Goal: Connect with others: Connect with other users

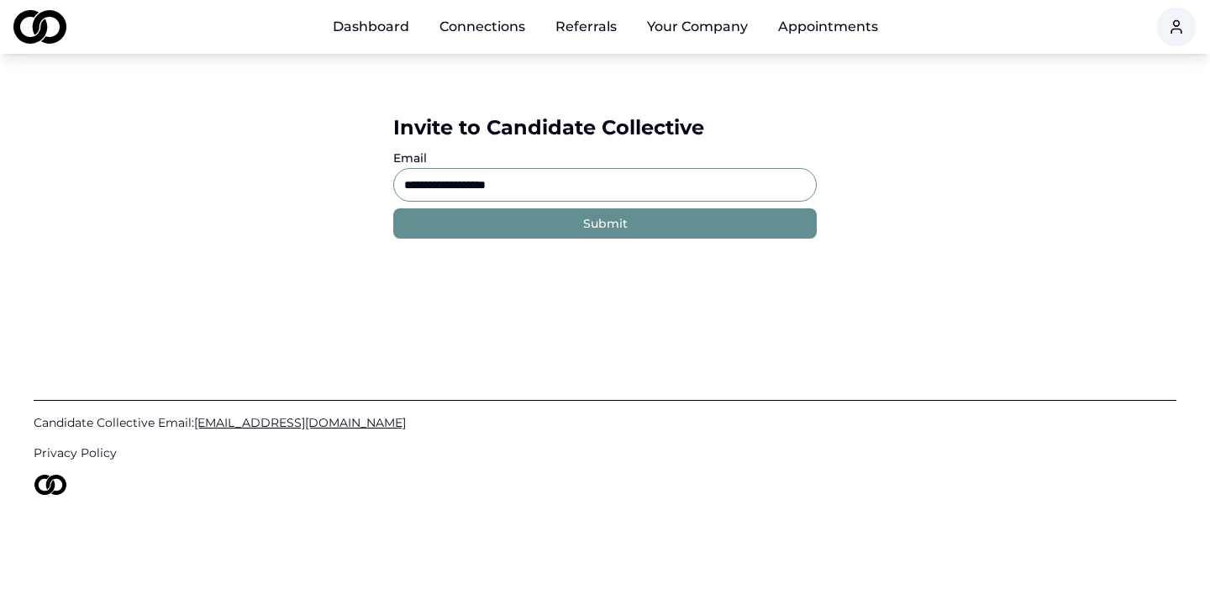
click at [382, 25] on link "Dashboard" at bounding box center [370, 27] width 103 height 34
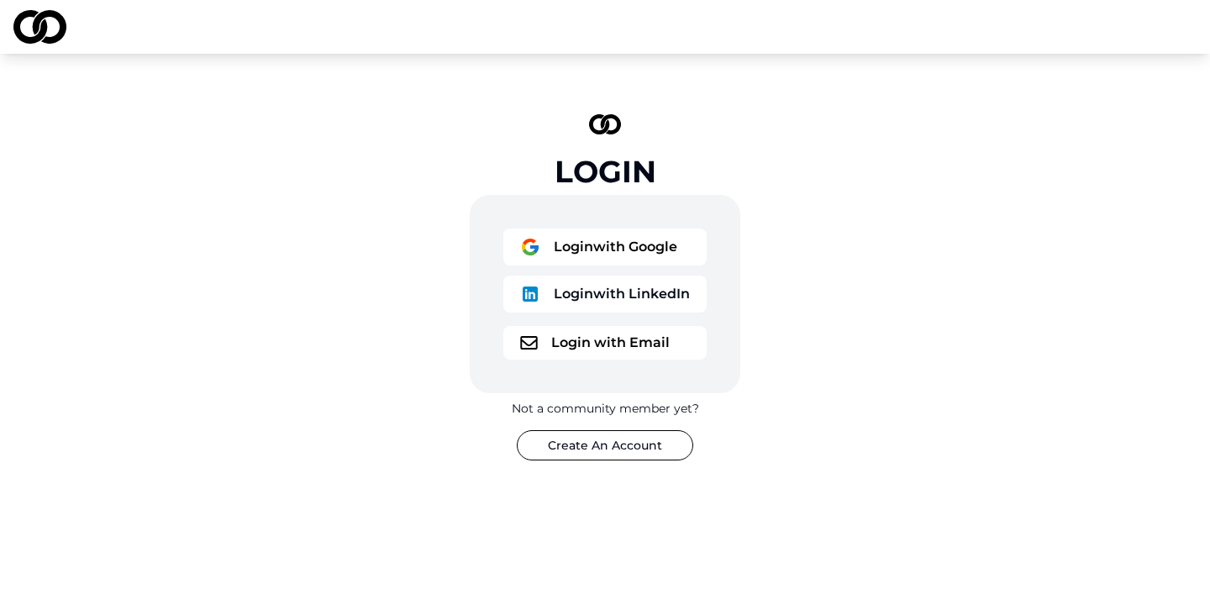
click at [628, 251] on button "Login with Google" at bounding box center [604, 247] width 203 height 37
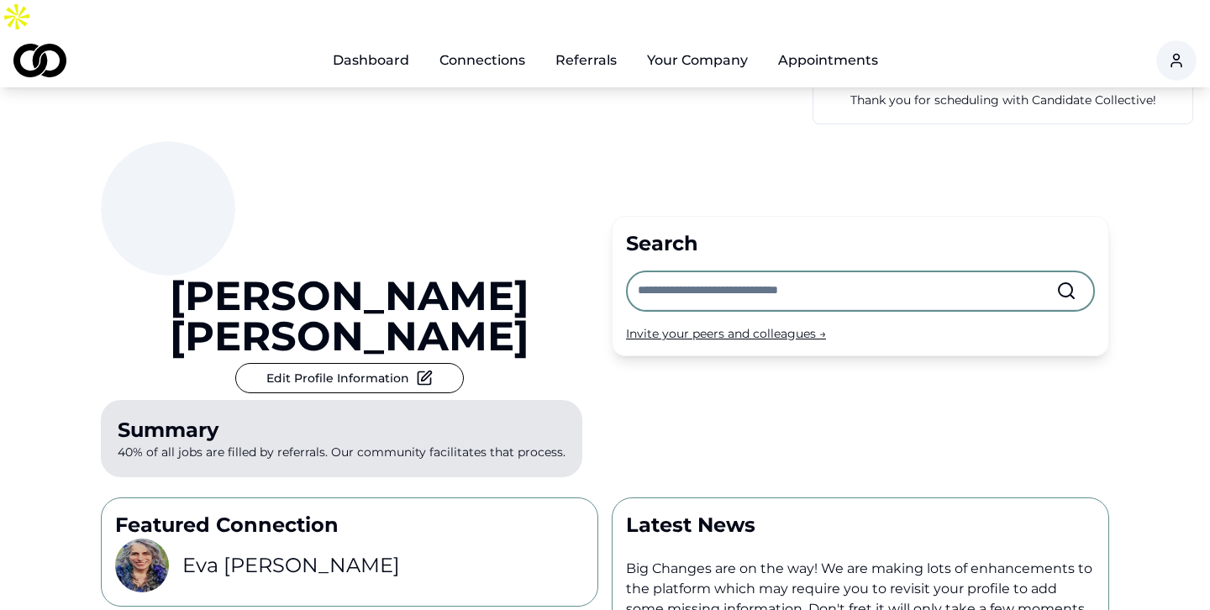
click at [492, 44] on link "Connections" at bounding box center [482, 61] width 113 height 34
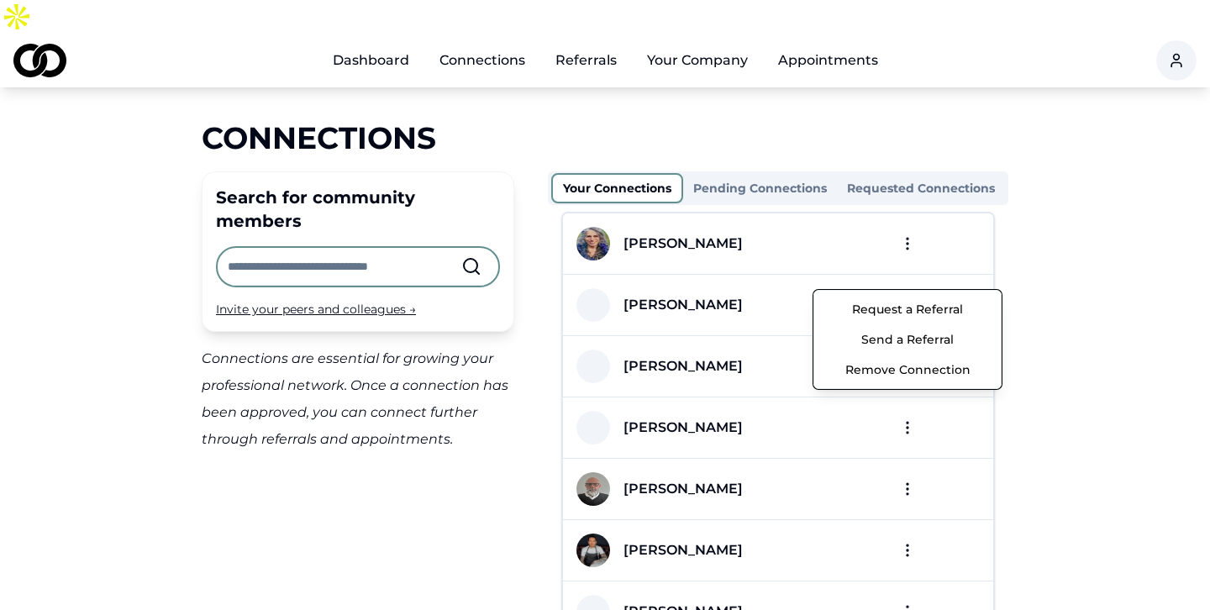
click at [904, 274] on html "Dashboard Connections Referrals Your Company Appointments Connections Search fo…" at bounding box center [605, 305] width 1210 height 610
click at [905, 336] on button "Send a Referral" at bounding box center [908, 339] width 180 height 30
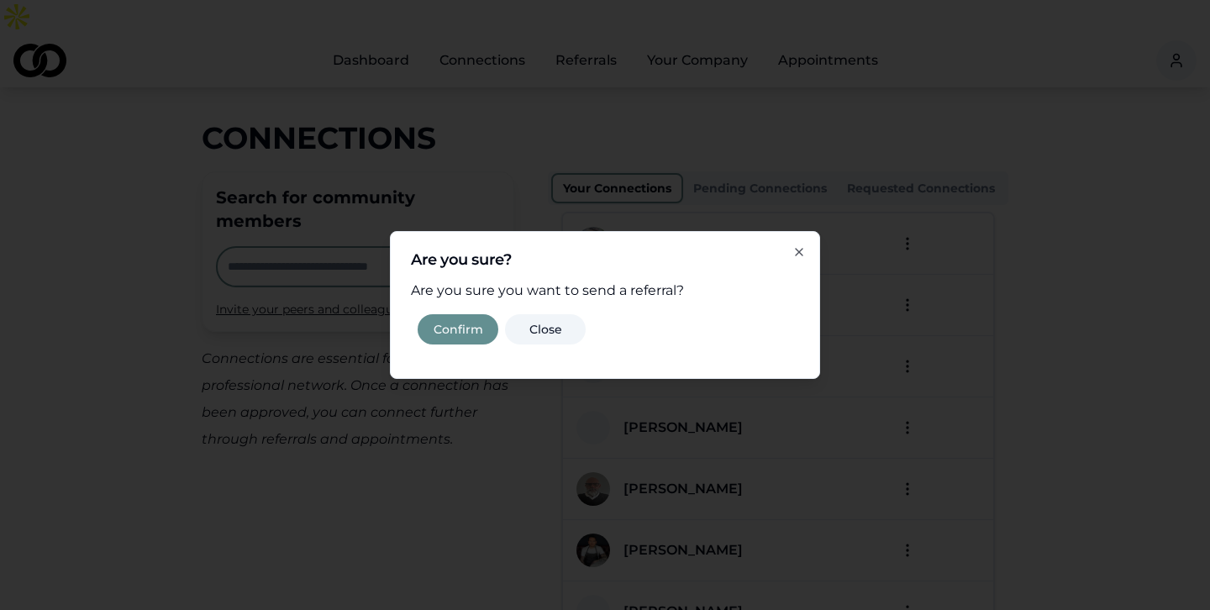
click at [443, 333] on button "Confirm" at bounding box center [458, 329] width 81 height 30
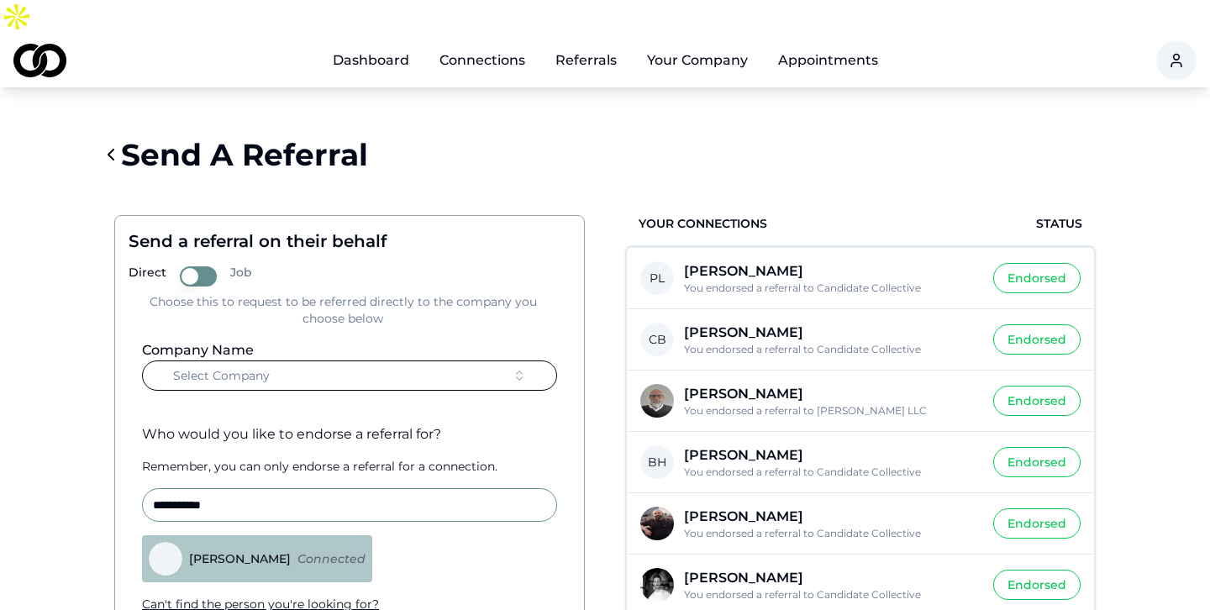
click at [361, 360] on button "Select Company" at bounding box center [349, 375] width 415 height 30
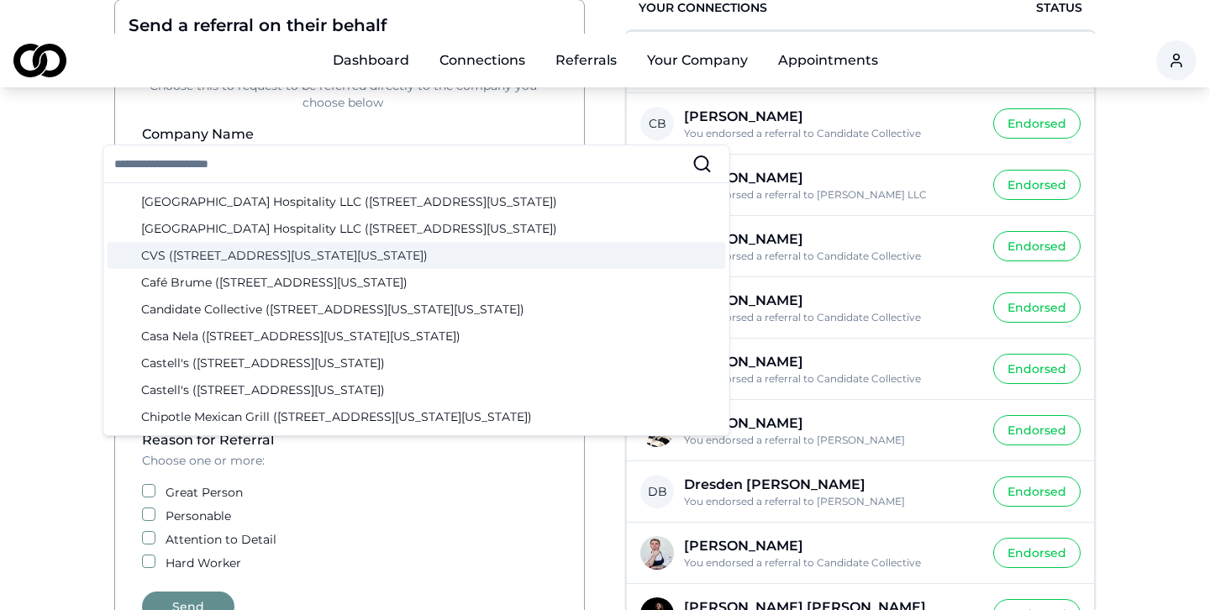
scroll to position [430, 0]
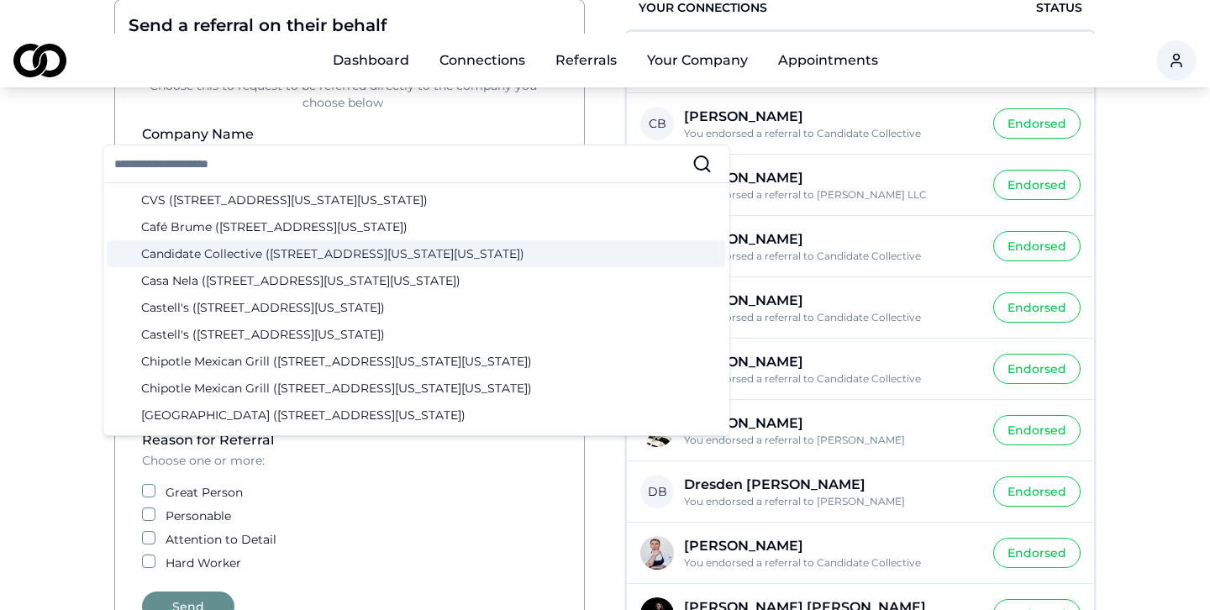
click at [240, 250] on div "Candidate Collective (12 West 44th Street, New York, New York)" at bounding box center [417, 253] width 618 height 27
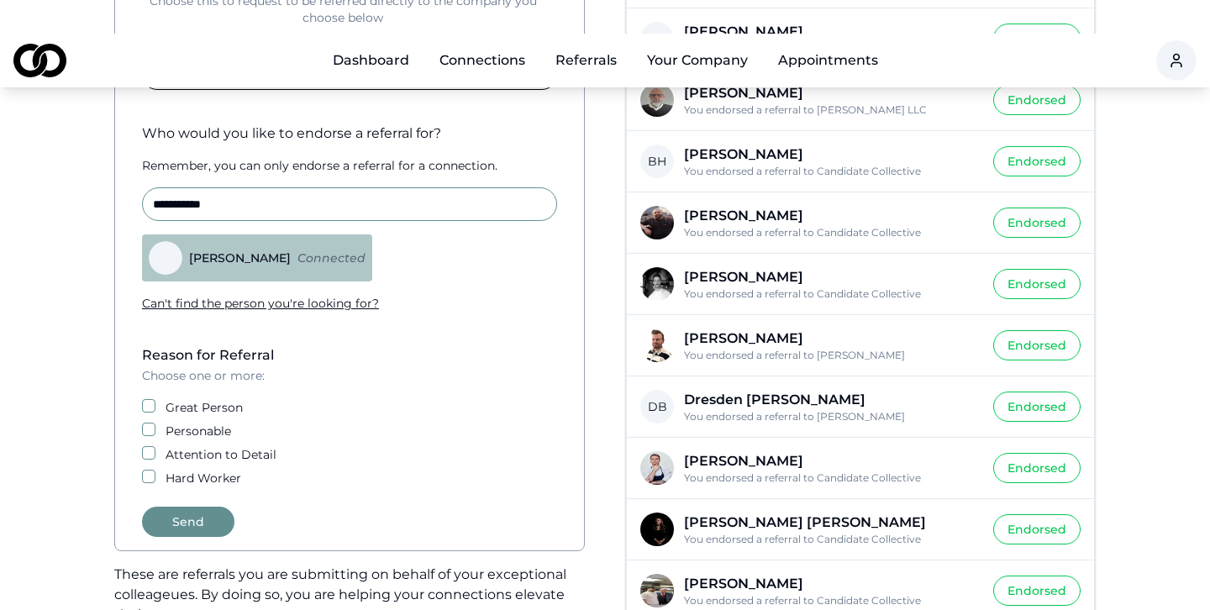
scroll to position [329, 0]
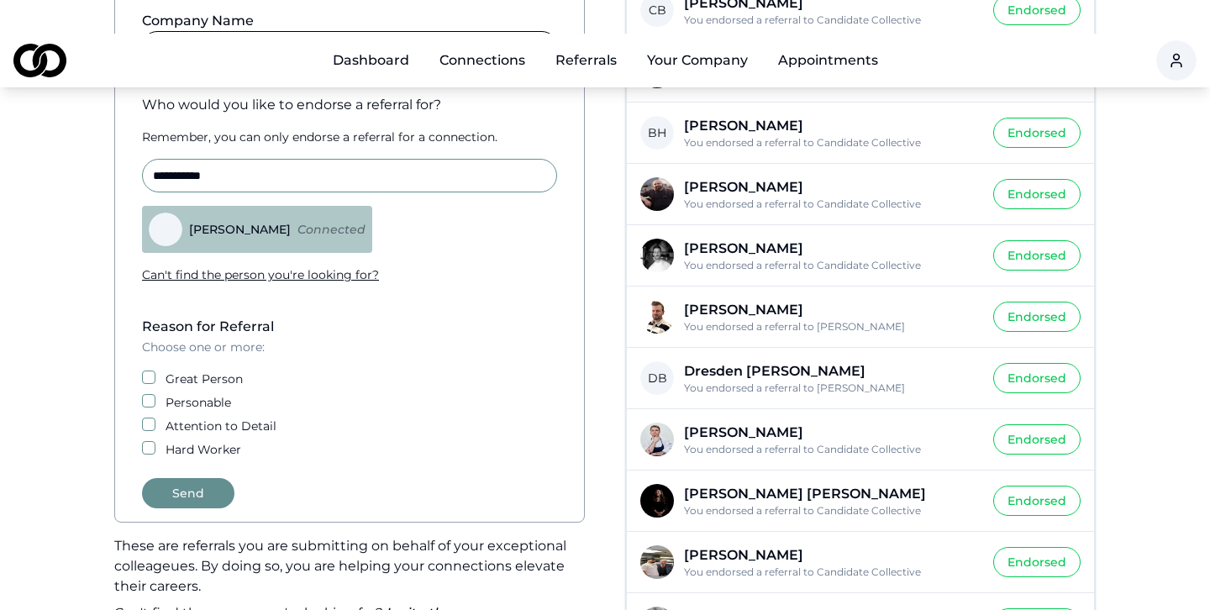
click at [155, 371] on div "Great Person" at bounding box center [349, 379] width 415 height 17
click at [144, 371] on button "Great Person" at bounding box center [148, 377] width 13 height 13
click at [148, 394] on button "Personable" at bounding box center [148, 400] width 13 height 13
click at [147, 418] on button "Attention to Detail" at bounding box center [148, 424] width 13 height 13
click at [145, 441] on button "Hard Worker" at bounding box center [148, 447] width 13 height 13
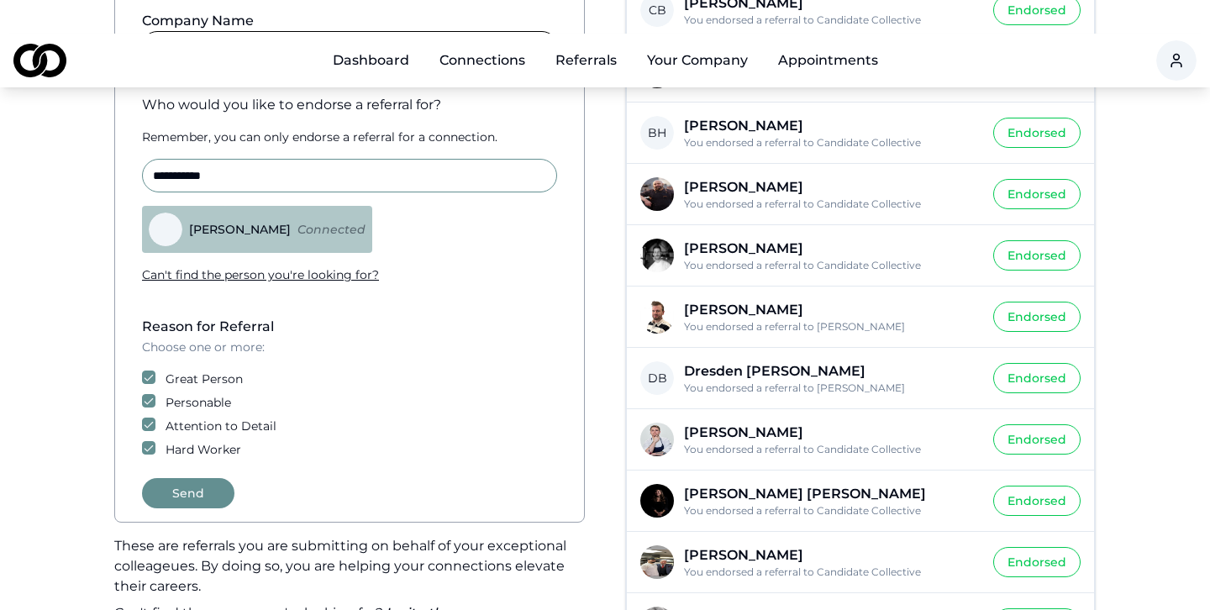
click at [202, 478] on button "Send" at bounding box center [188, 493] width 92 height 30
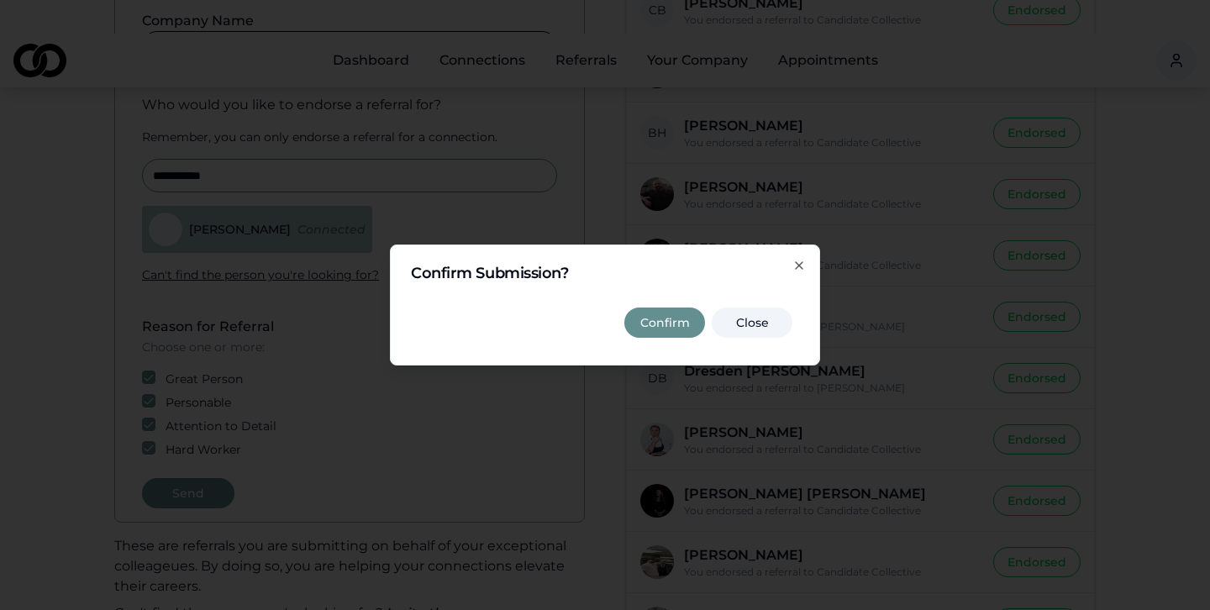
click at [643, 318] on button "Confirm" at bounding box center [664, 323] width 81 height 30
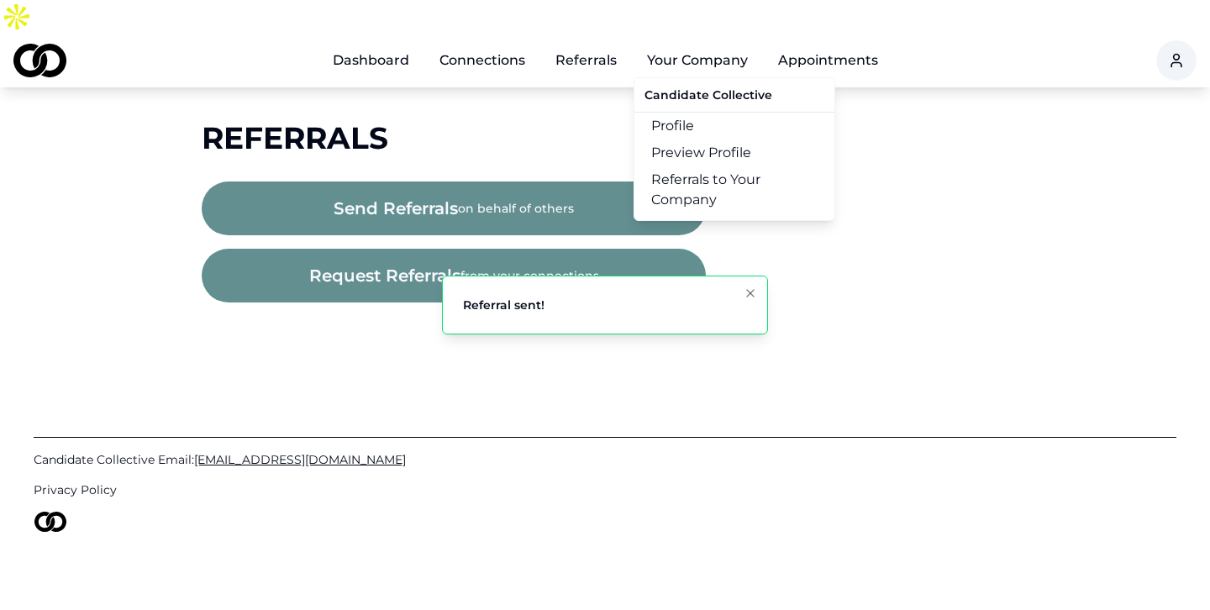
click at [677, 44] on button "Your Company" at bounding box center [698, 61] width 128 height 34
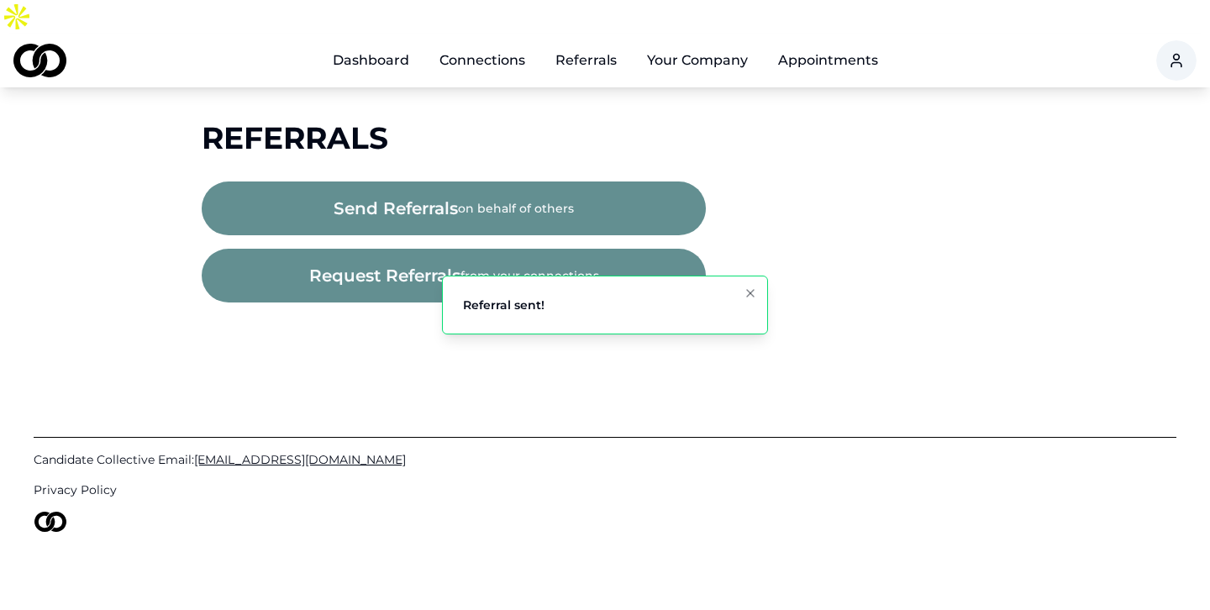
click at [677, 44] on button "Your Company" at bounding box center [698, 61] width 128 height 34
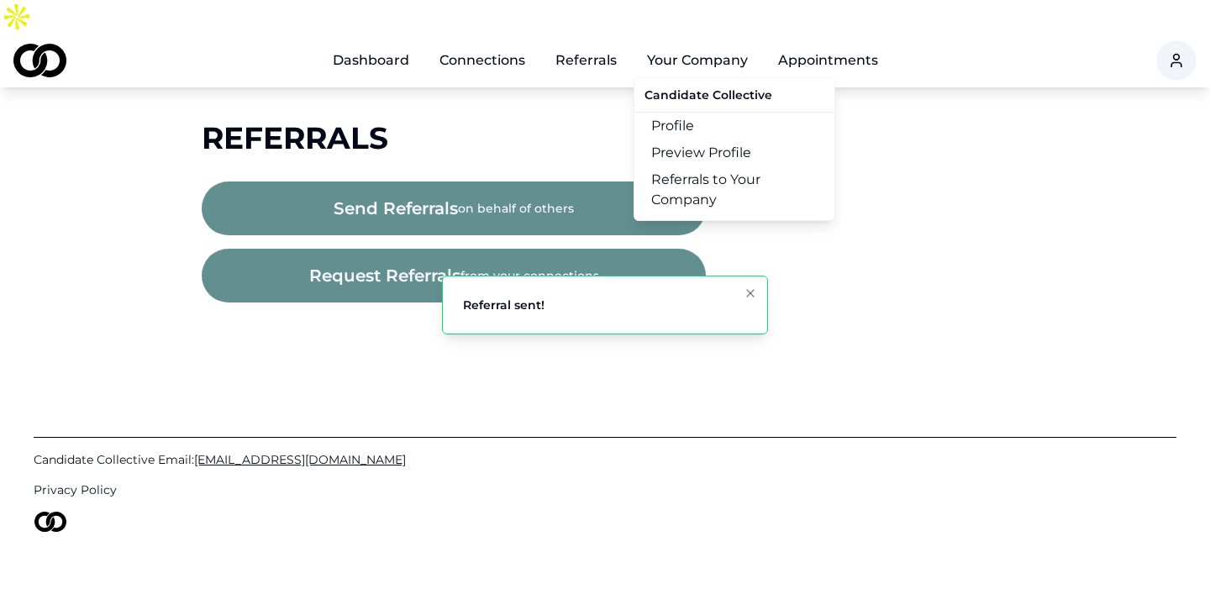
click at [699, 166] on link "Referrals to Your Company" at bounding box center [734, 189] width 200 height 47
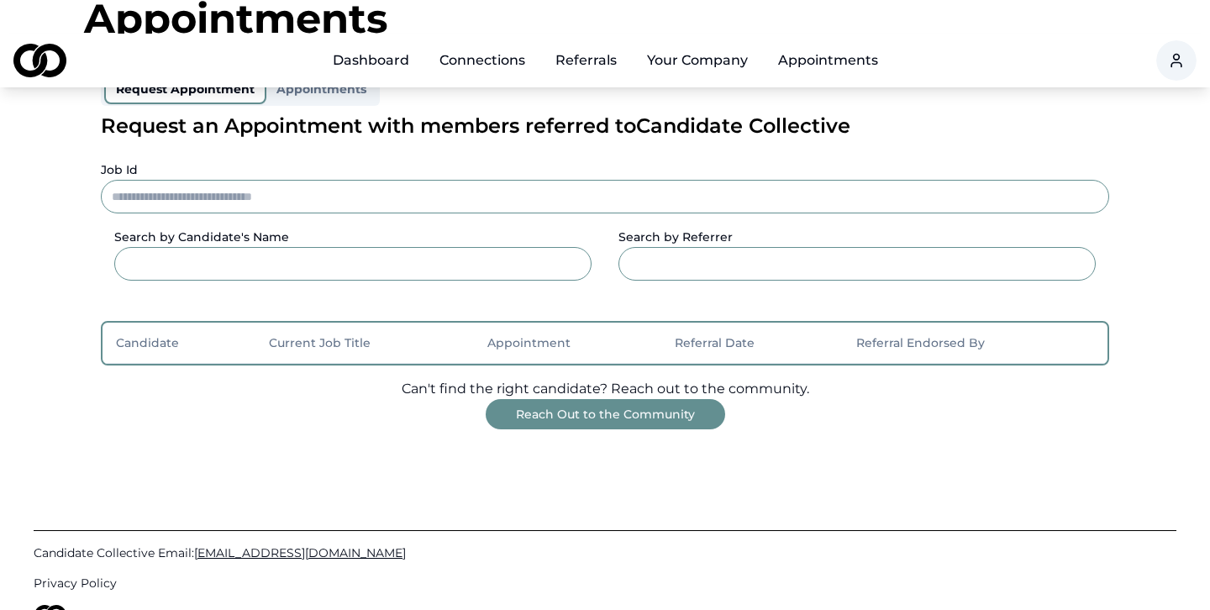
scroll to position [184, 0]
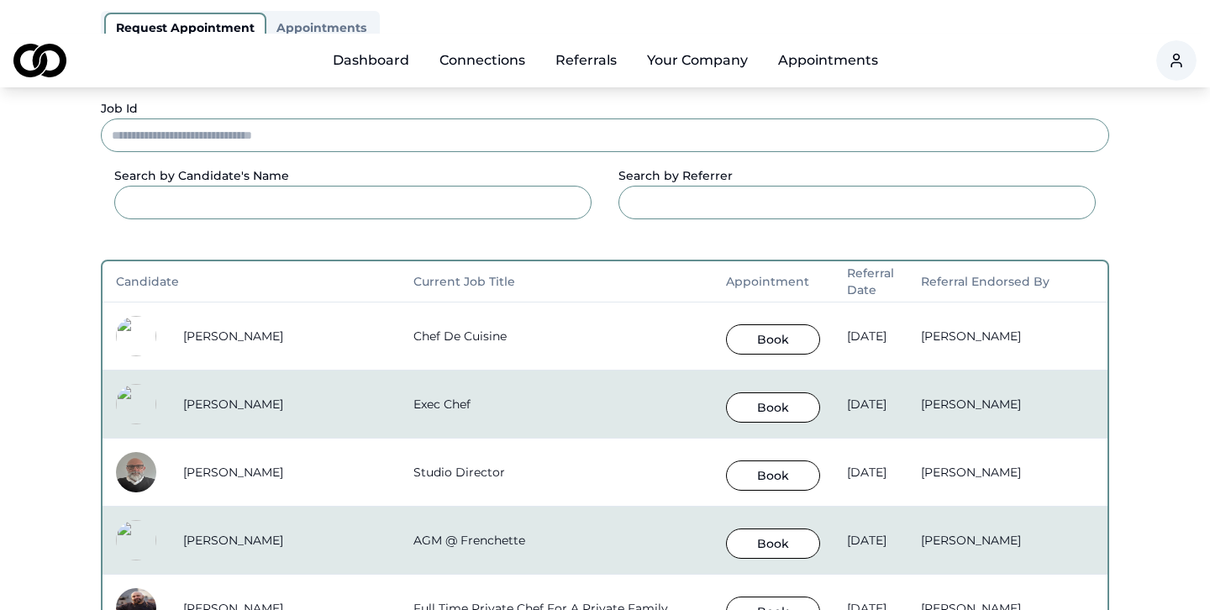
click at [726, 324] on button "Book" at bounding box center [773, 339] width 94 height 30
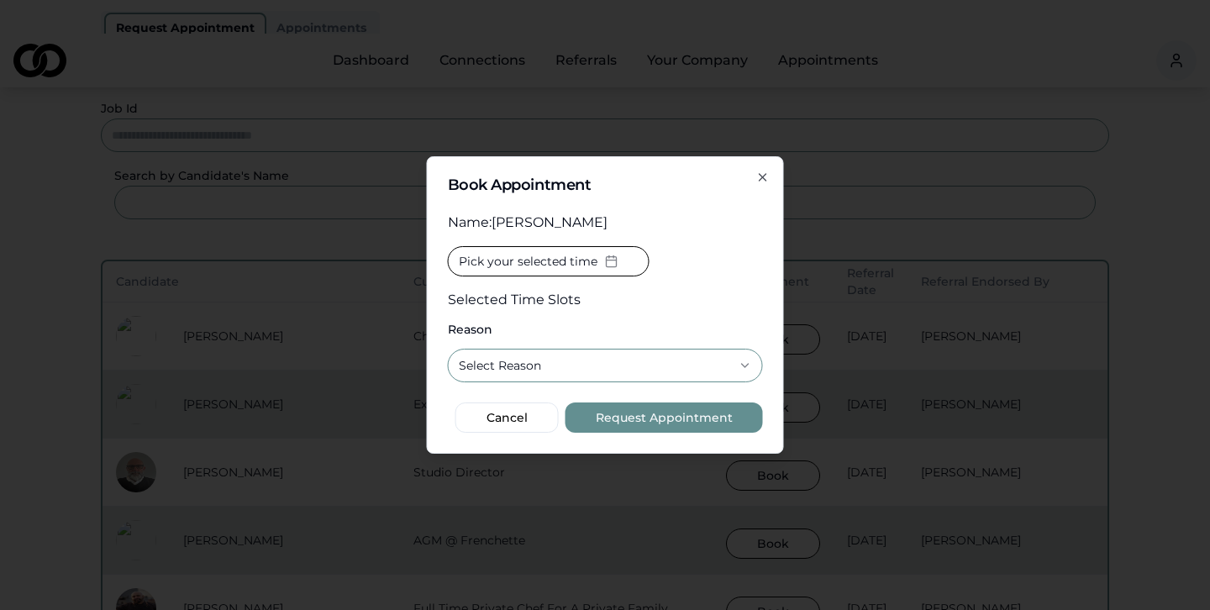
click at [669, 365] on button "Select Reason" at bounding box center [605, 366] width 315 height 34
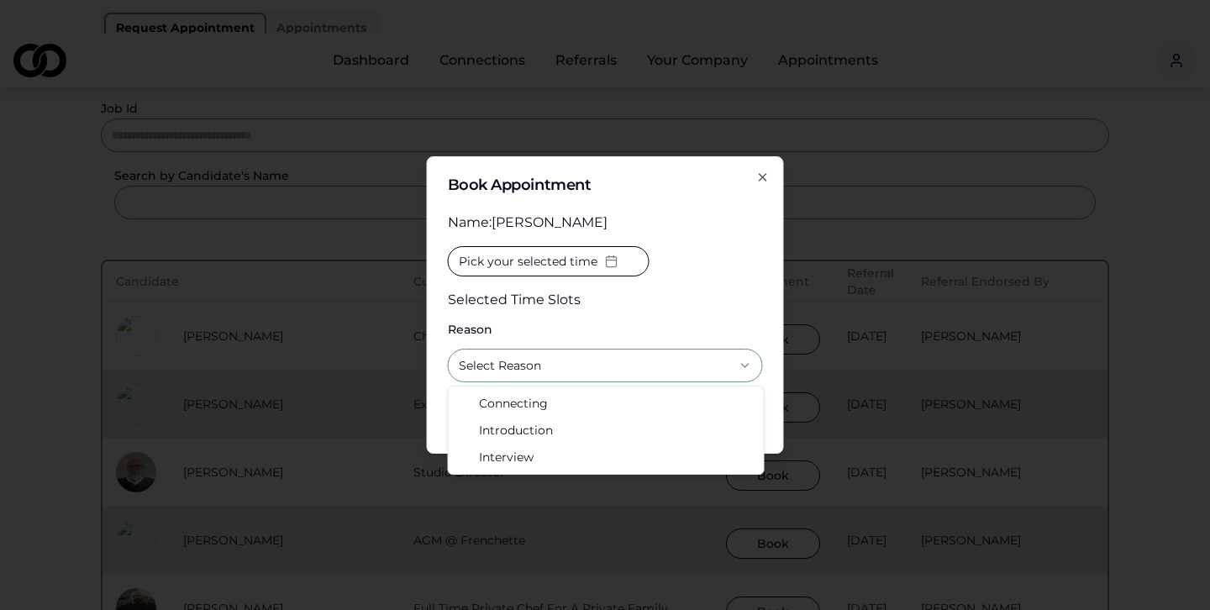
click at [559, 265] on span "Pick your selected time" at bounding box center [528, 261] width 139 height 17
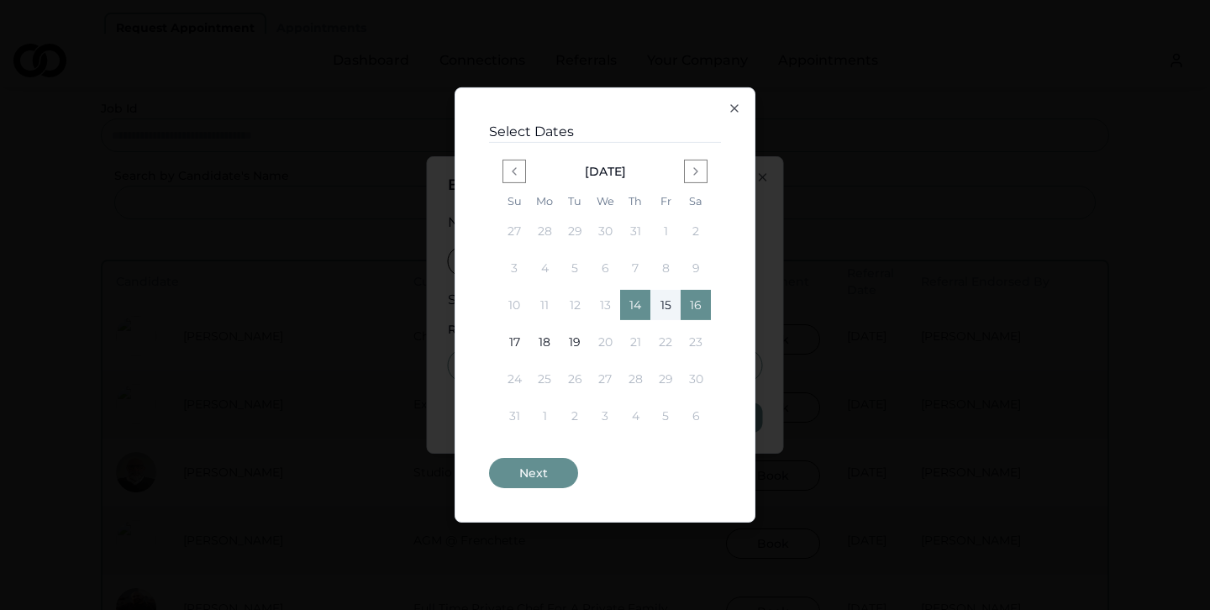
click at [670, 306] on button "15" at bounding box center [665, 305] width 30 height 30
click at [525, 471] on button "Next" at bounding box center [533, 473] width 89 height 30
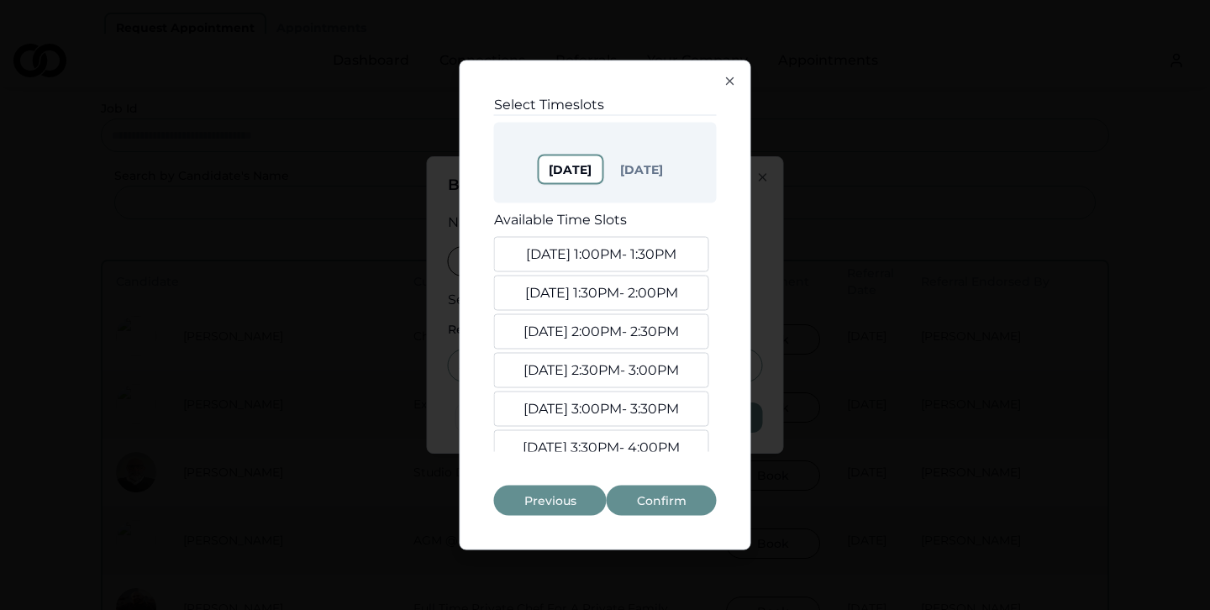
click at [627, 325] on button "Aug. 14, 2:00PM - 2:30PM" at bounding box center [601, 331] width 215 height 35
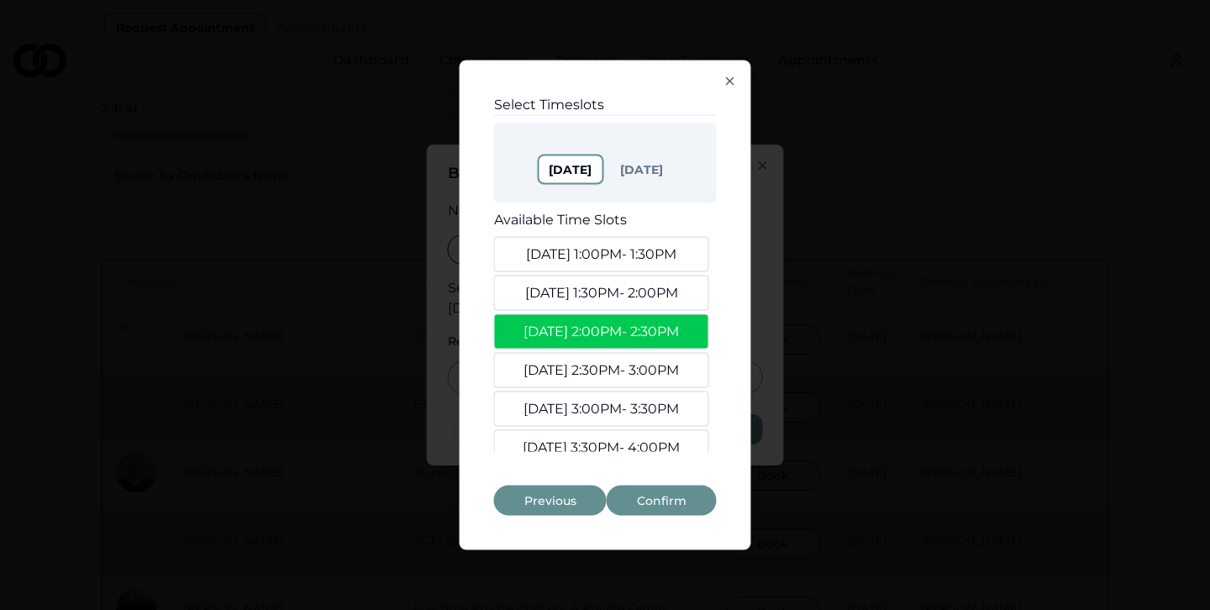
click at [624, 356] on button "Aug. 14, 2:30PM - 3:00PM" at bounding box center [601, 370] width 215 height 35
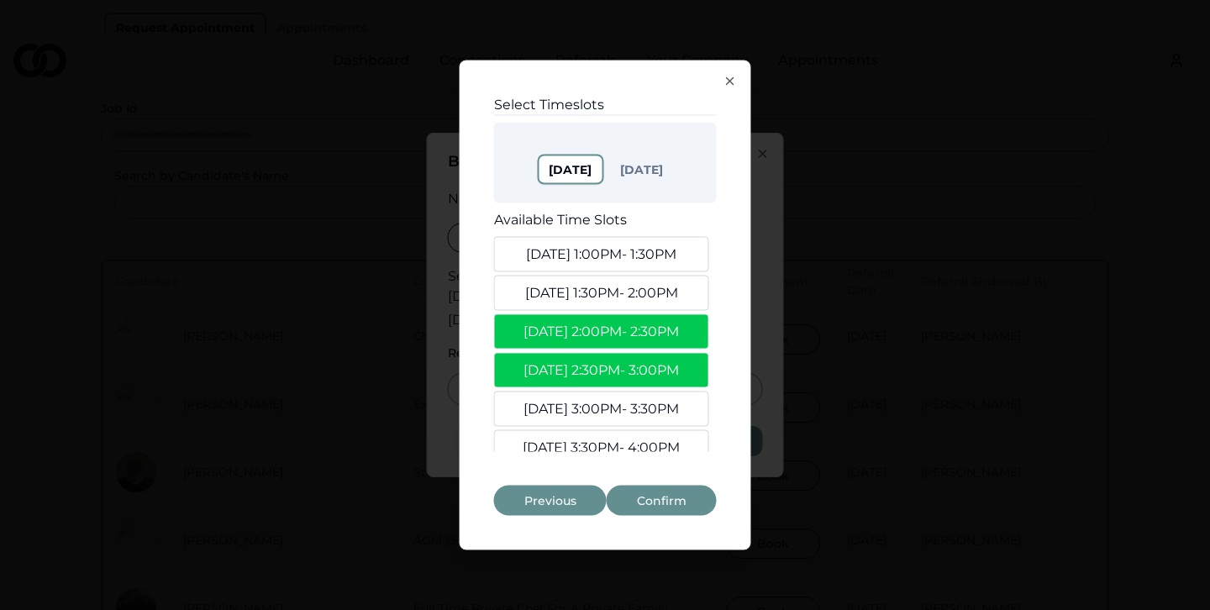
click at [628, 407] on button "Aug. 14, 3:00PM - 3:30PM" at bounding box center [601, 409] width 215 height 35
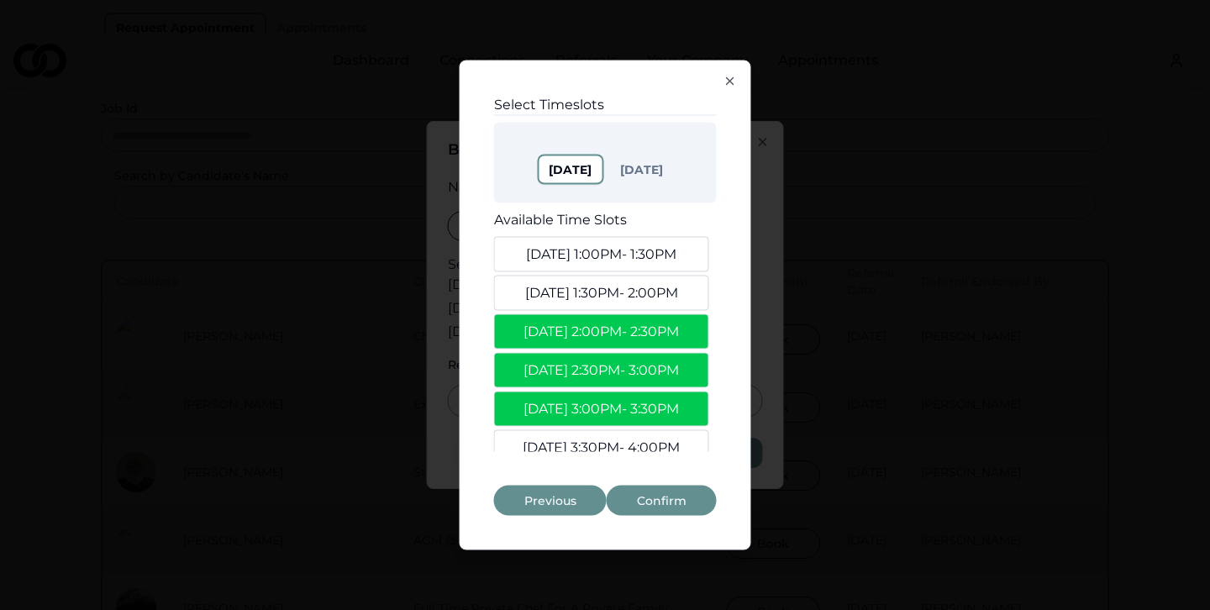
click at [669, 499] on button "Confirm" at bounding box center [662, 501] width 110 height 30
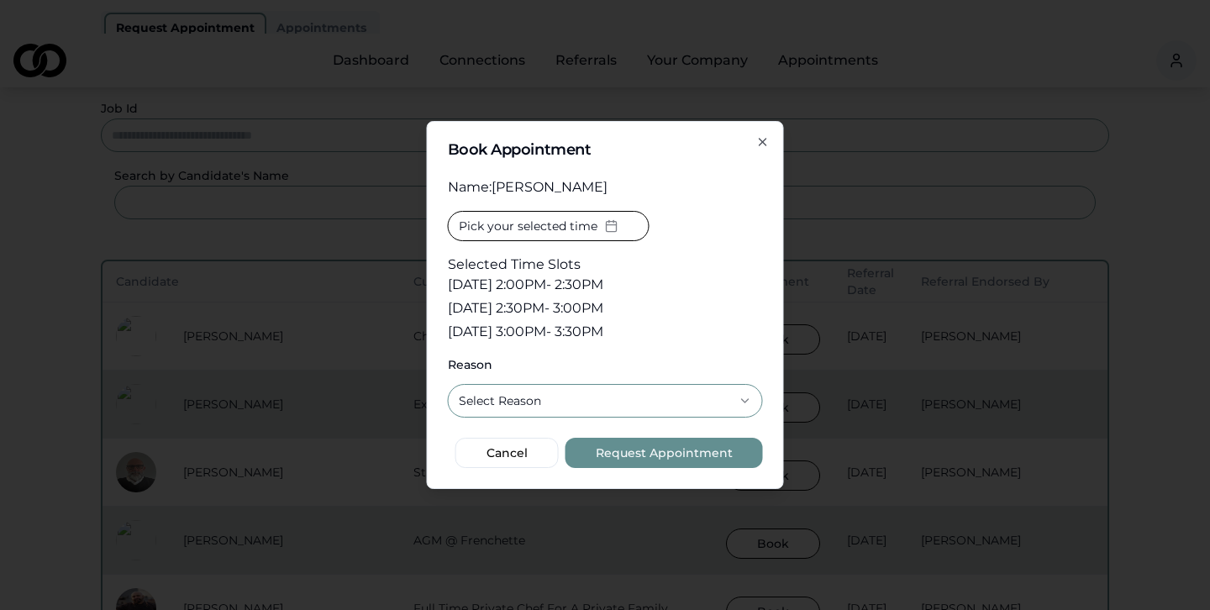
click at [616, 402] on button "Select Reason" at bounding box center [605, 401] width 315 height 34
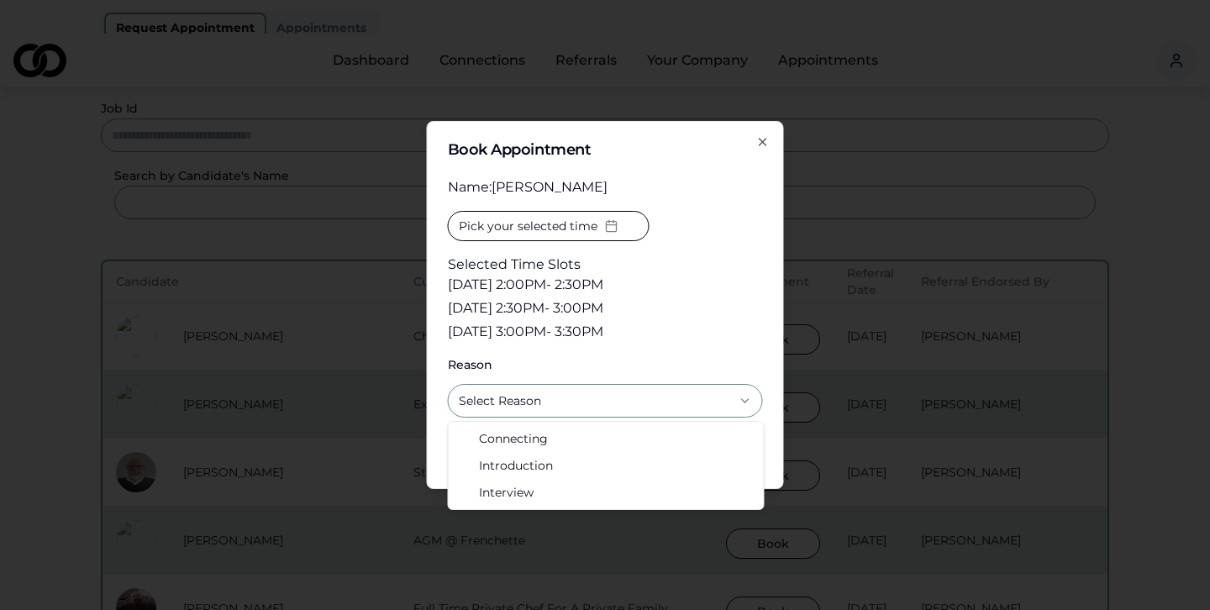
click at [707, 316] on div "Pick your selected time Selected Time Slots Aug. 14, 2:00PM - 2:30PM Aug. 14, 2…" at bounding box center [605, 278] width 315 height 134
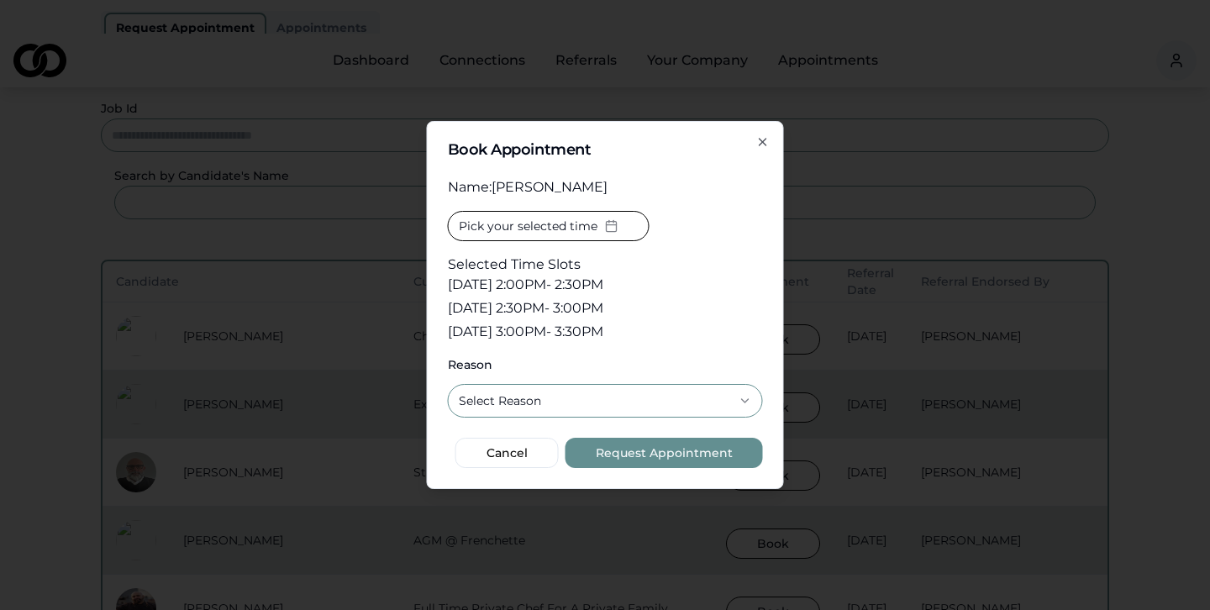
click at [690, 445] on button "Request Appointment" at bounding box center [663, 453] width 197 height 30
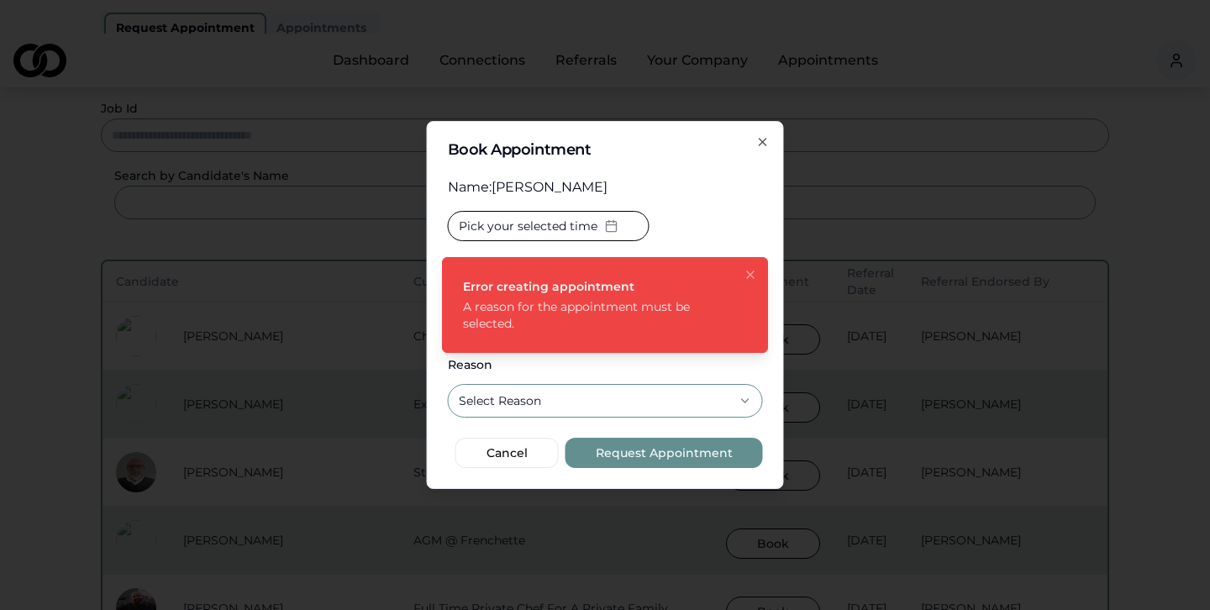
click at [606, 398] on button "Select Reason" at bounding box center [605, 401] width 315 height 34
click at [668, 455] on button "Request Appointment" at bounding box center [663, 453] width 197 height 30
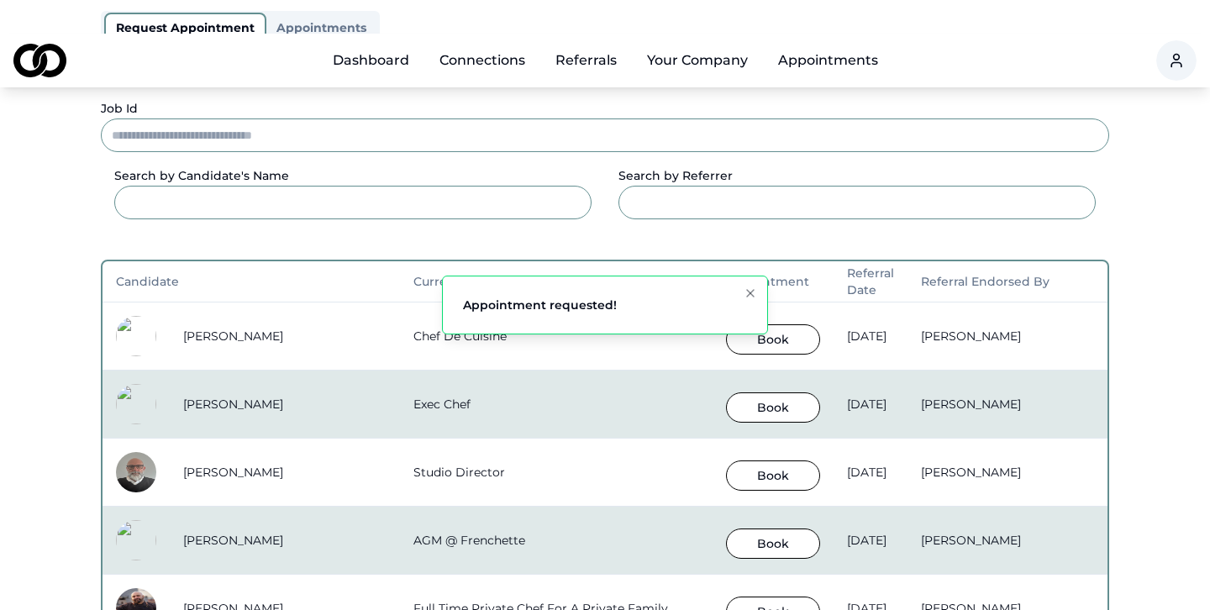
click at [455, 44] on link "Connections" at bounding box center [482, 61] width 113 height 34
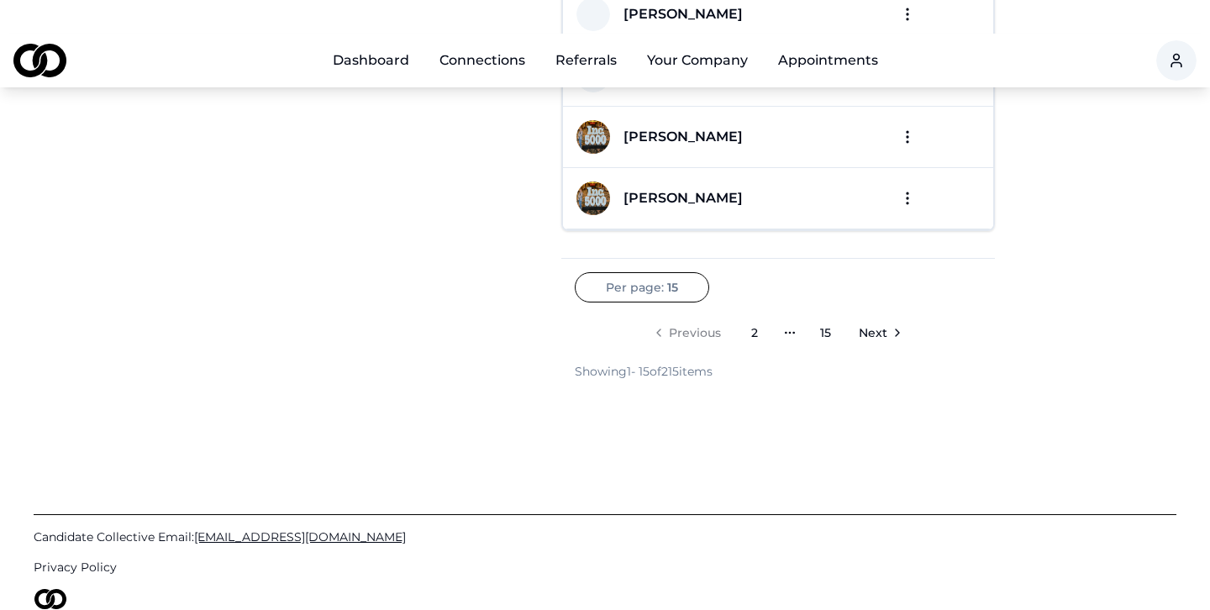
scroll to position [950, 0]
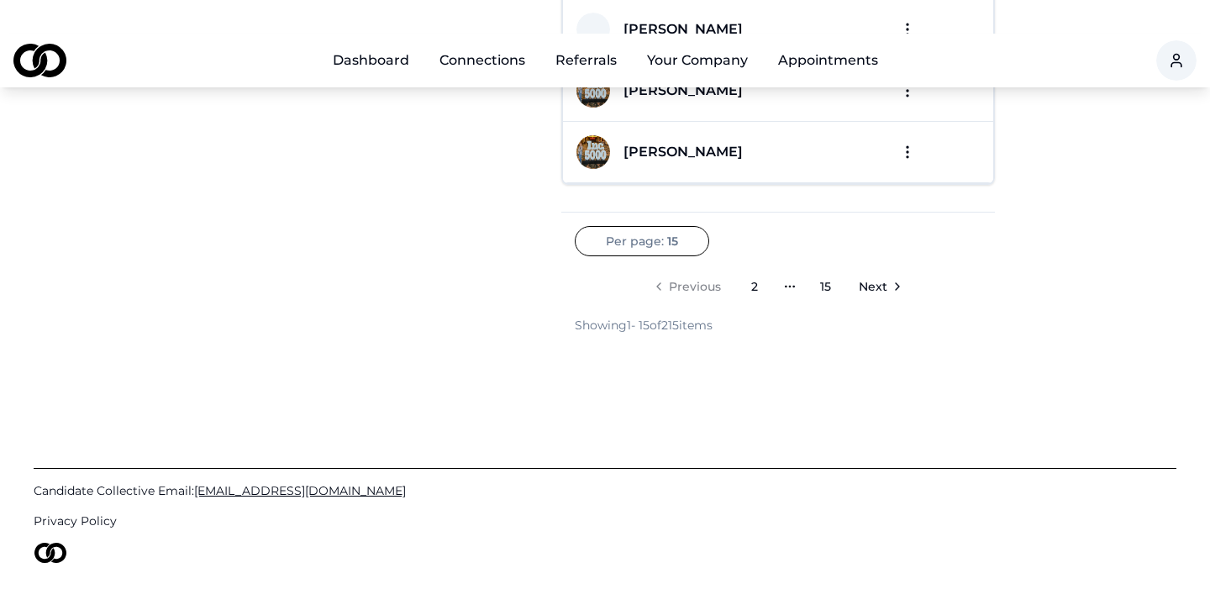
click at [878, 278] on span "Next" at bounding box center [873, 286] width 29 height 17
click at [878, 278] on span "Next" at bounding box center [891, 286] width 29 height 17
click at [896, 278] on span "Next" at bounding box center [910, 286] width 29 height 17
click at [928, 278] on span "Next" at bounding box center [926, 286] width 29 height 17
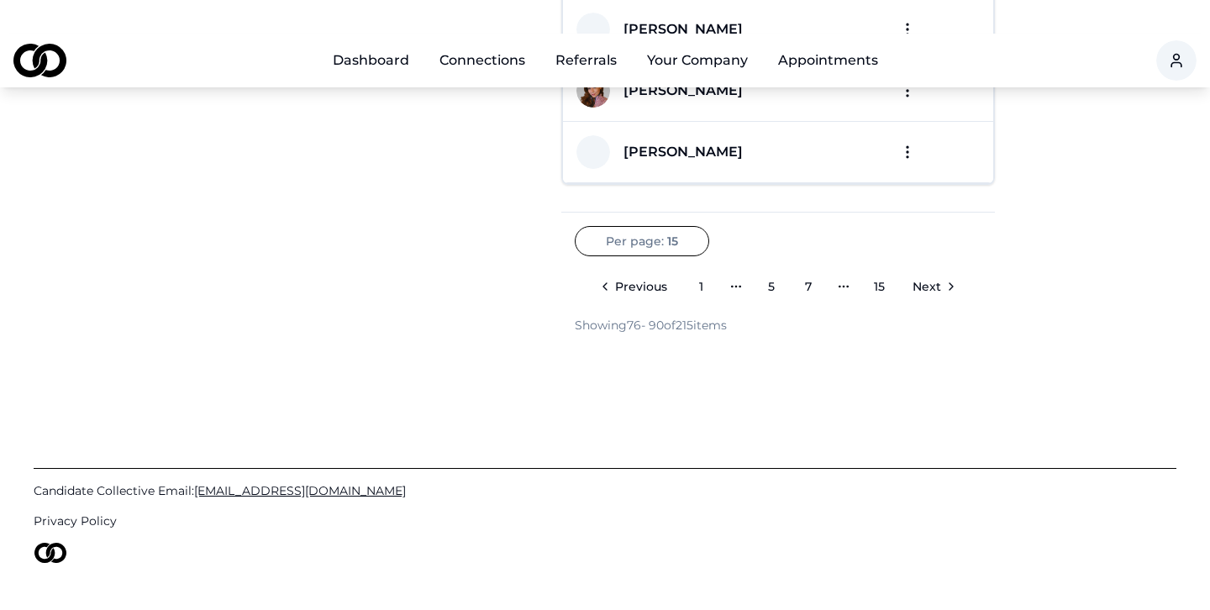
scroll to position [938, 0]
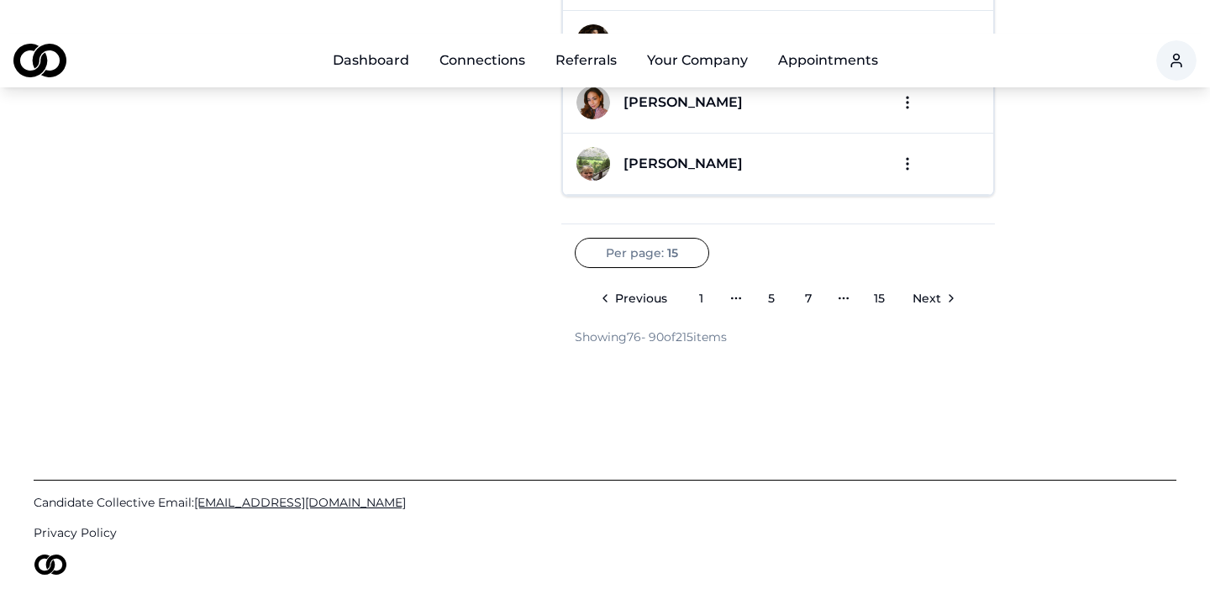
click at [928, 281] on link "Next" at bounding box center [932, 298] width 67 height 34
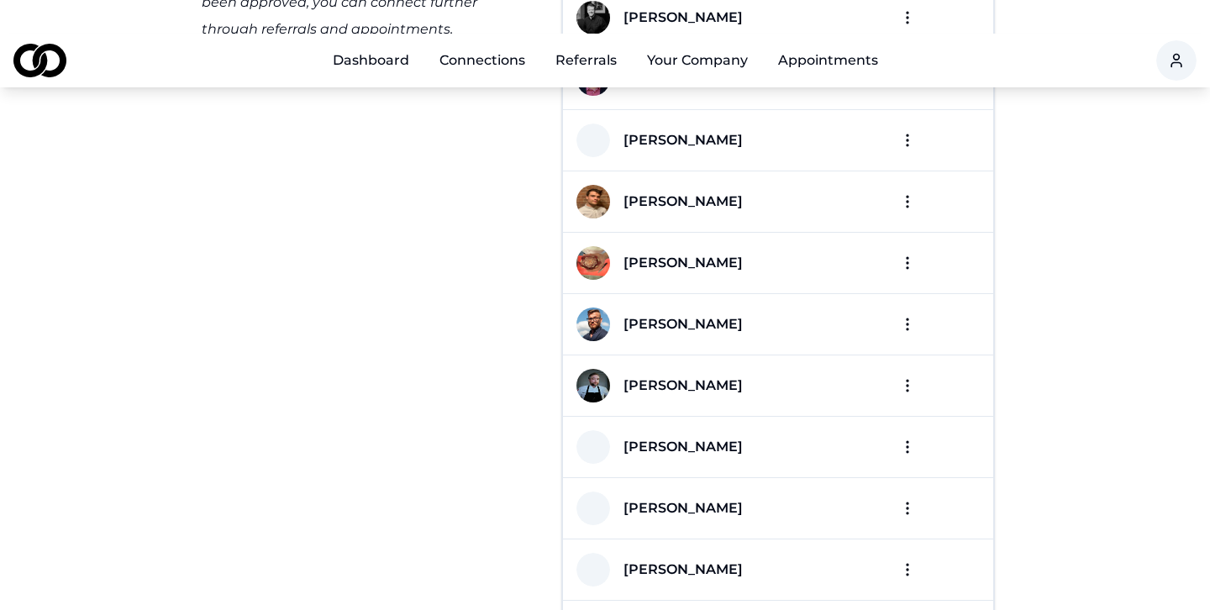
scroll to position [0, 0]
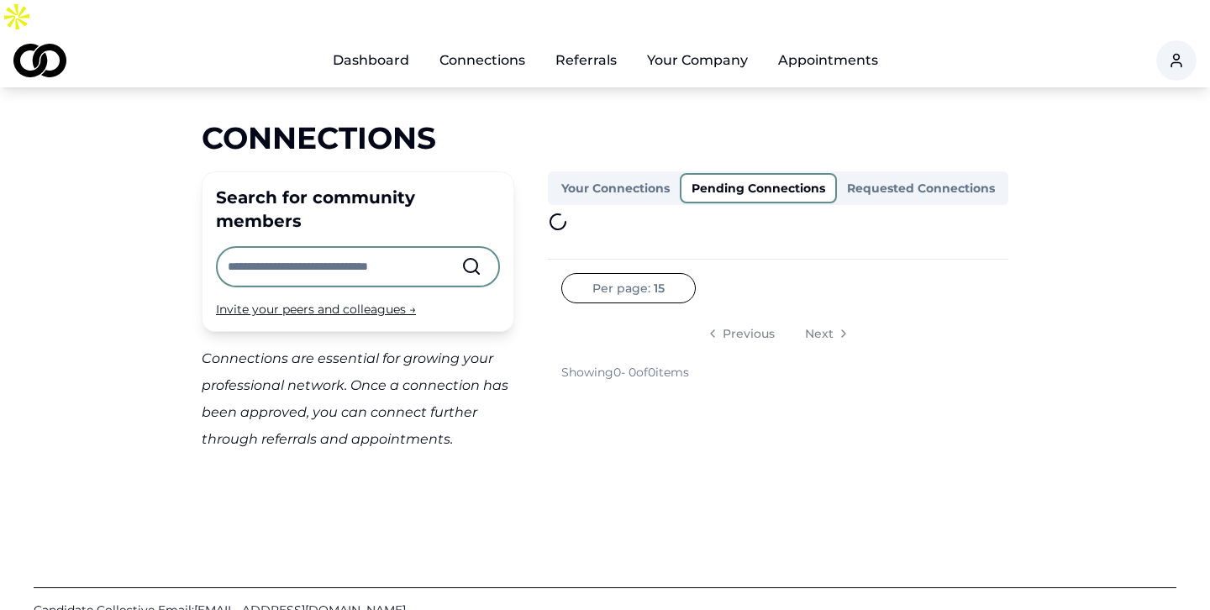
click at [750, 173] on button "Pending Connections" at bounding box center [758, 188] width 157 height 30
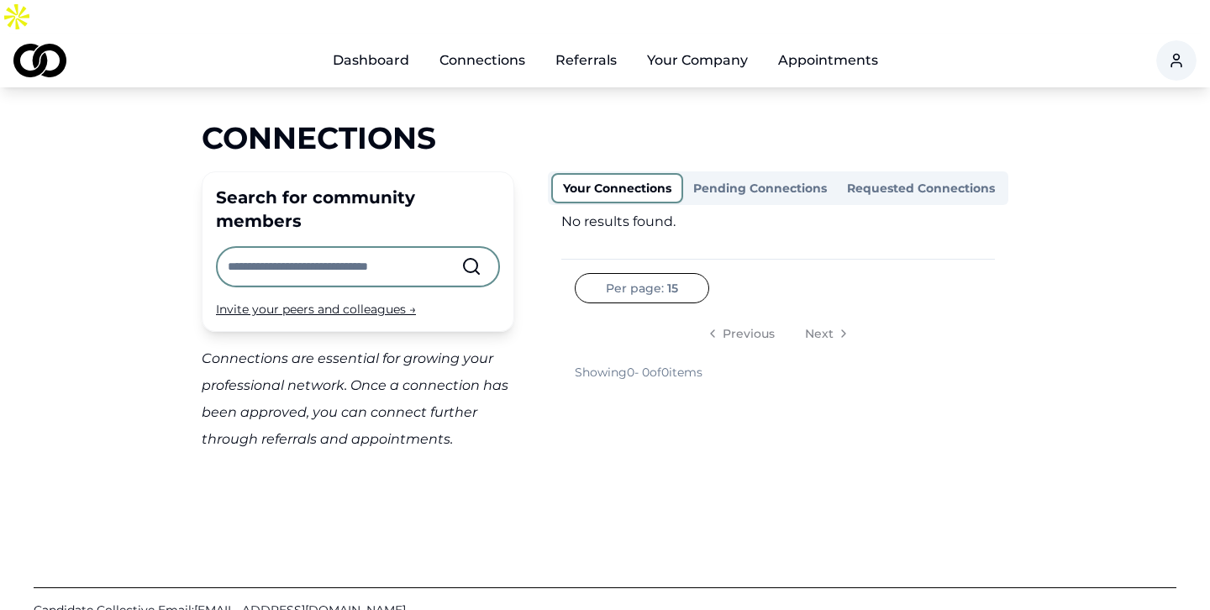
click at [610, 173] on button "Your Connections" at bounding box center [617, 188] width 132 height 30
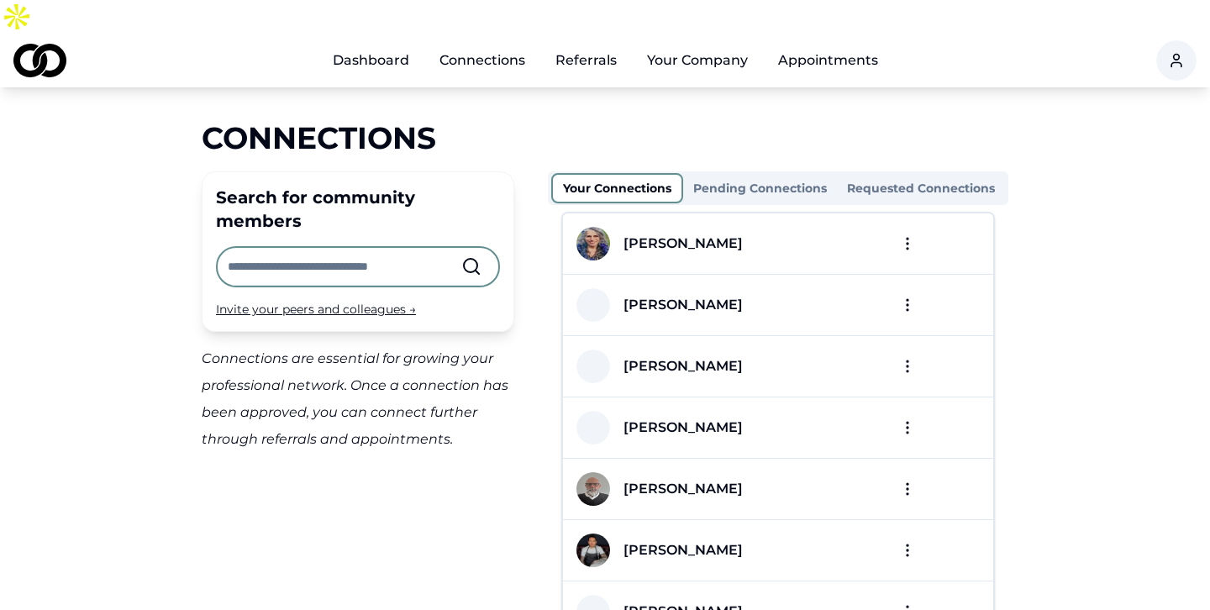
click at [385, 44] on link "Dashboard" at bounding box center [370, 61] width 103 height 34
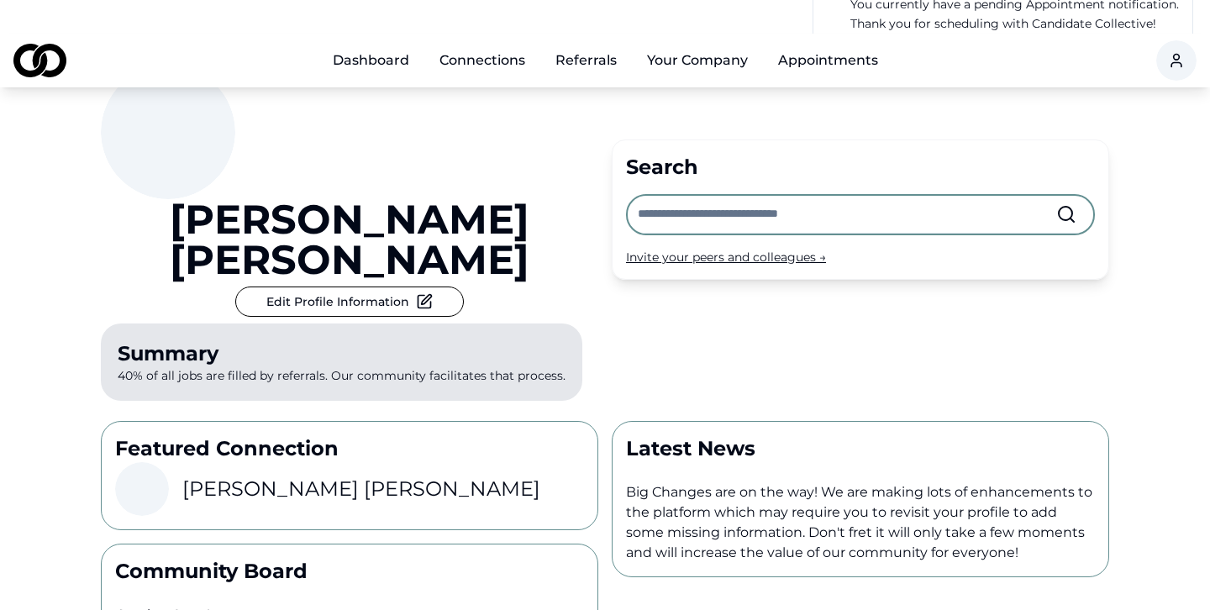
scroll to position [75, 0]
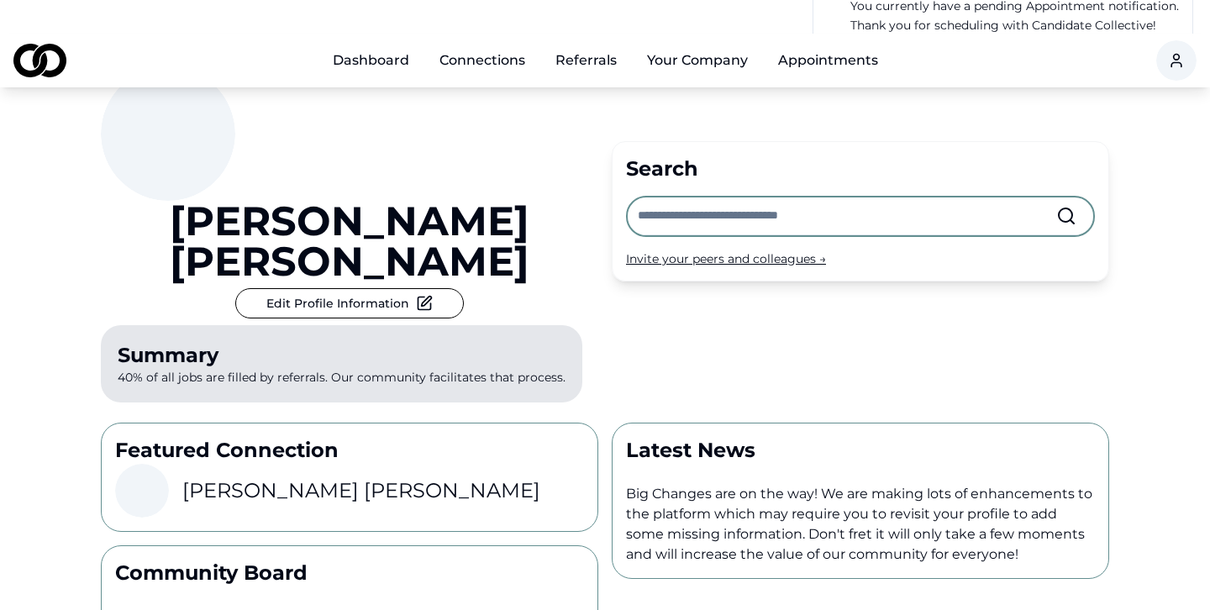
click at [698, 250] on div "Invite your peers and colleagues →" at bounding box center [860, 258] width 469 height 17
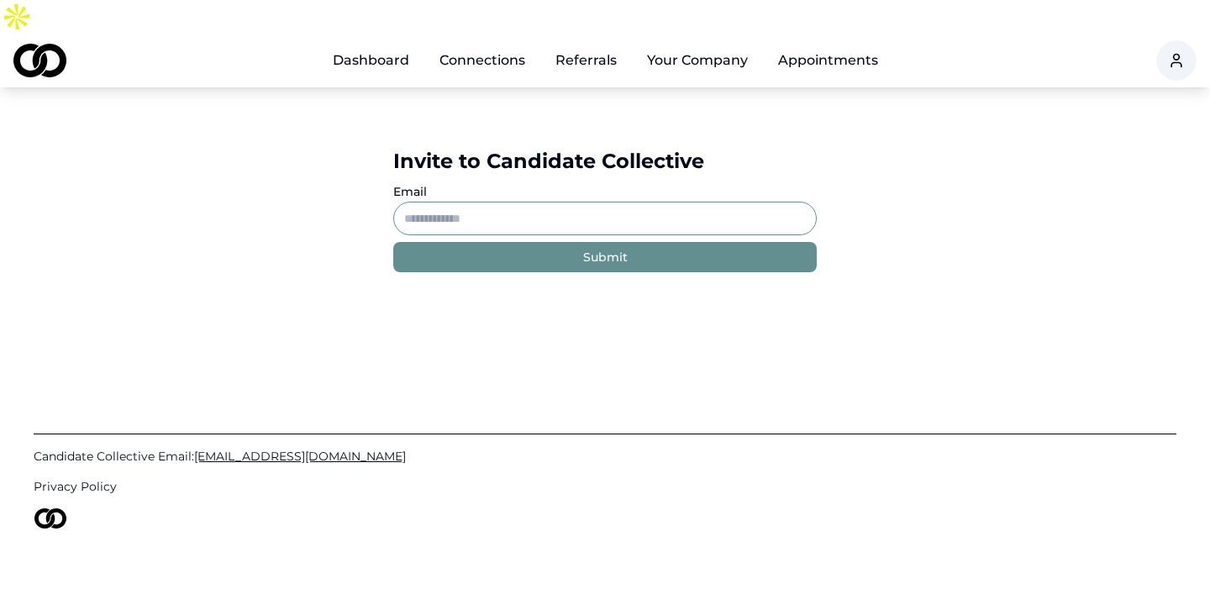
click at [393, 44] on link "Dashboard" at bounding box center [370, 61] width 103 height 34
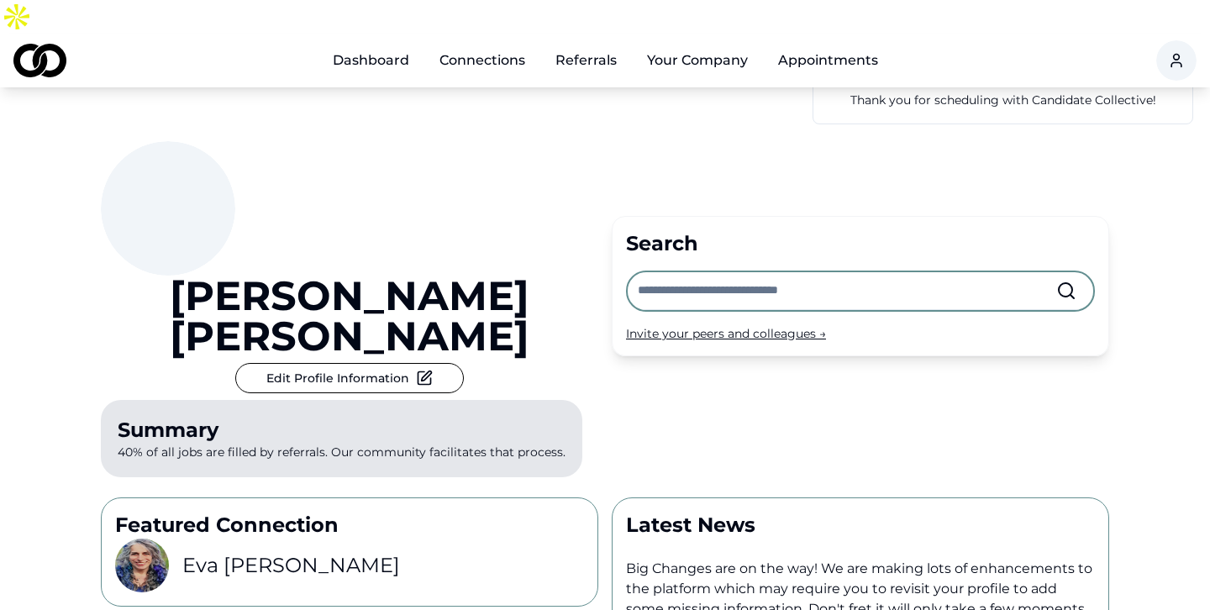
click at [670, 272] on input "text" at bounding box center [847, 290] width 418 height 37
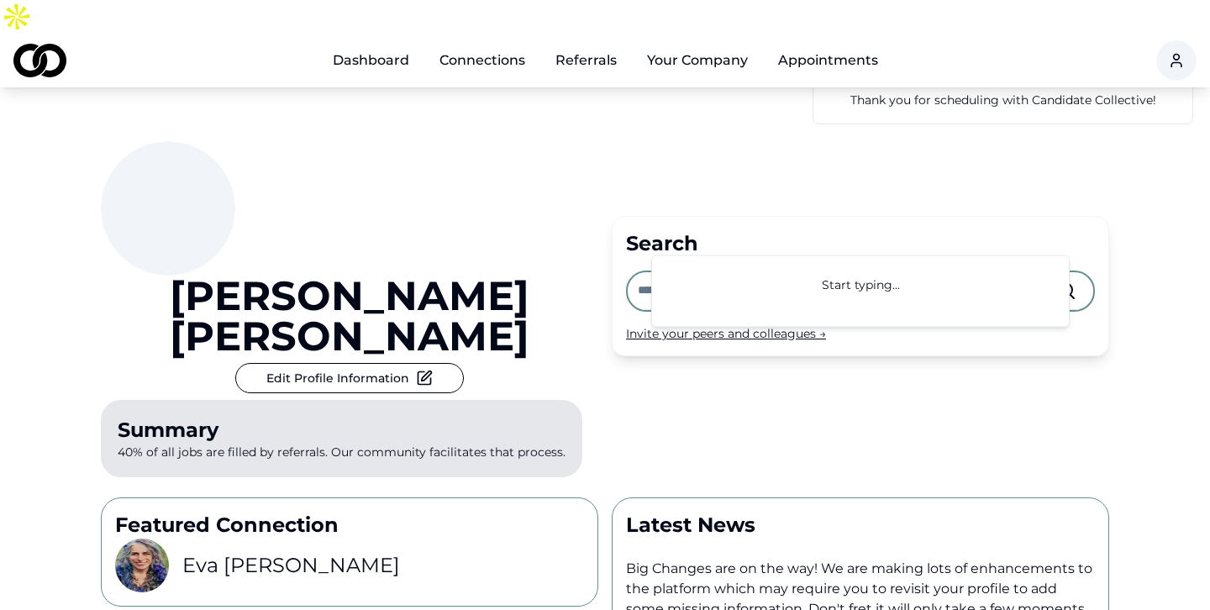
type input "*"
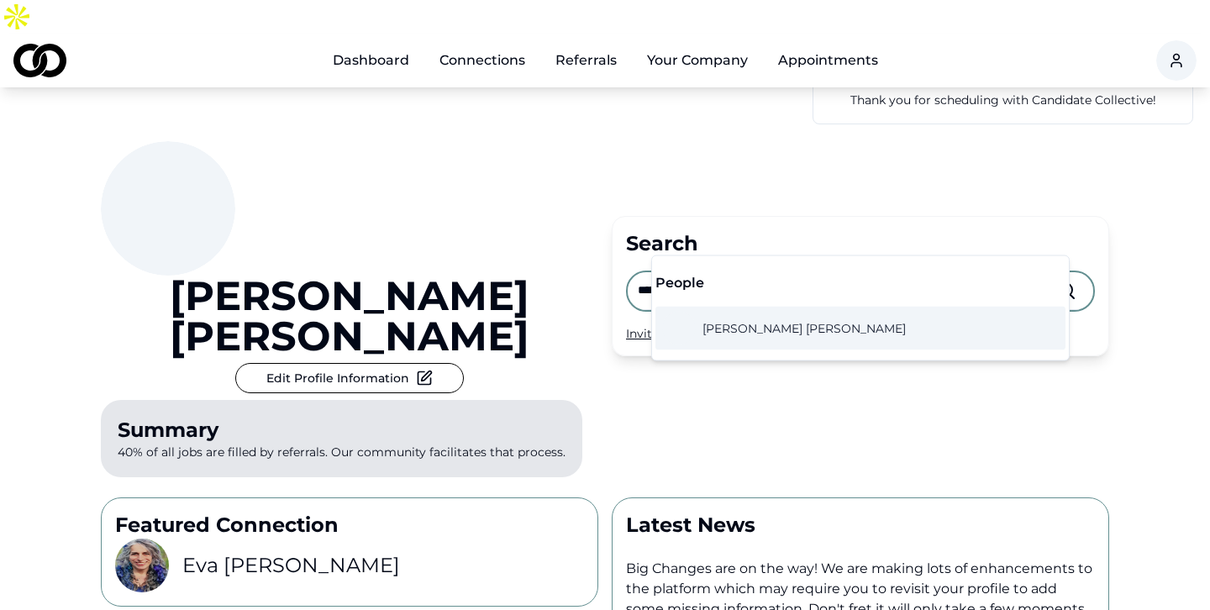
type input "**********"
click at [767, 330] on span "David Sullivan" at bounding box center [803, 328] width 203 height 17
